Goal: Task Accomplishment & Management: Use online tool/utility

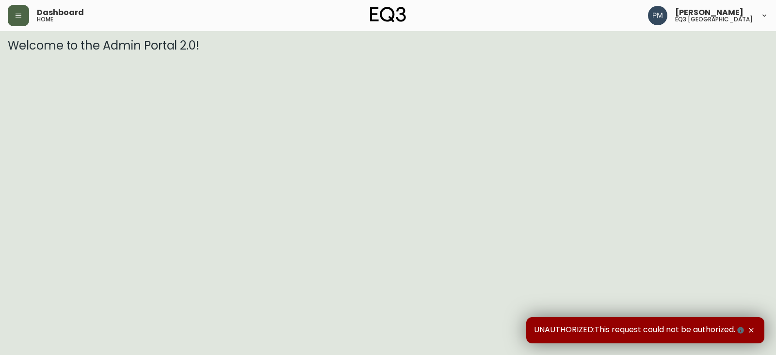
click at [14, 16] on button "button" at bounding box center [18, 15] width 21 height 21
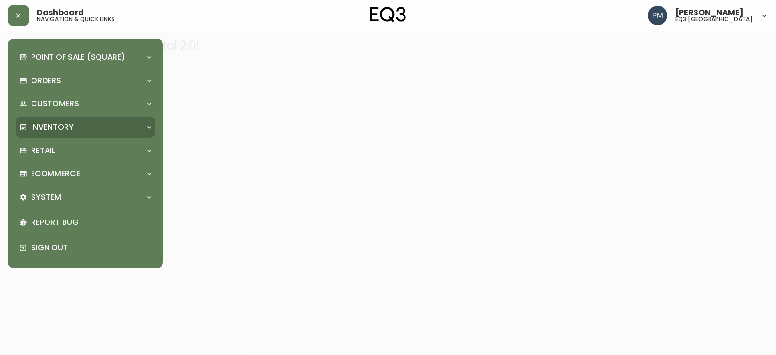
click at [65, 125] on p "Inventory" at bounding box center [52, 127] width 43 height 11
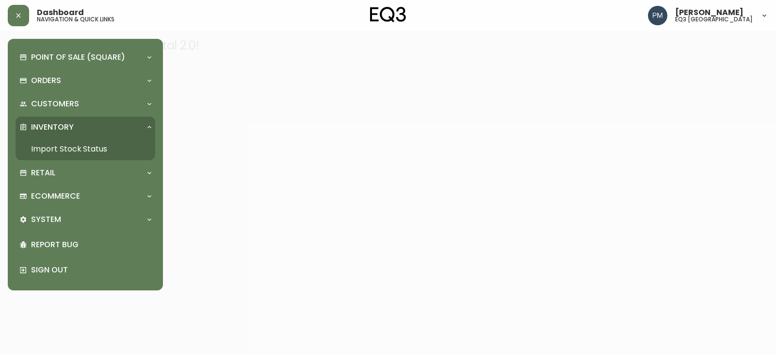
click at [66, 150] on link "Import Stock Status" at bounding box center [86, 149] width 140 height 22
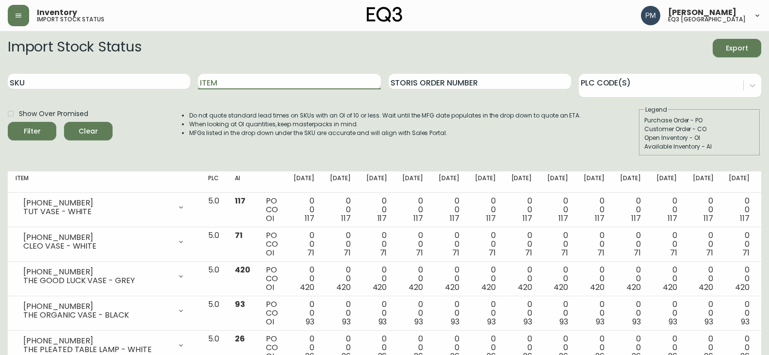
click at [220, 82] on input "Item" at bounding box center [289, 82] width 182 height 16
type input "basin"
click at [8, 122] on button "Filter" at bounding box center [32, 131] width 49 height 18
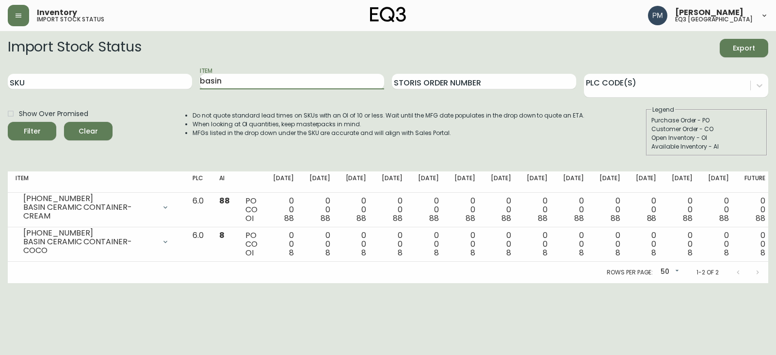
click at [236, 147] on div "Do not quote standard lead times on SKUs with an OI of 10 or less. Wait until t…" at bounding box center [378, 130] width 411 height 50
click at [359, 144] on div "Do not quote standard lead times on SKUs with an OI of 10 or less. Wait until t…" at bounding box center [378, 130] width 411 height 50
